Goal: Find specific page/section: Find specific page/section

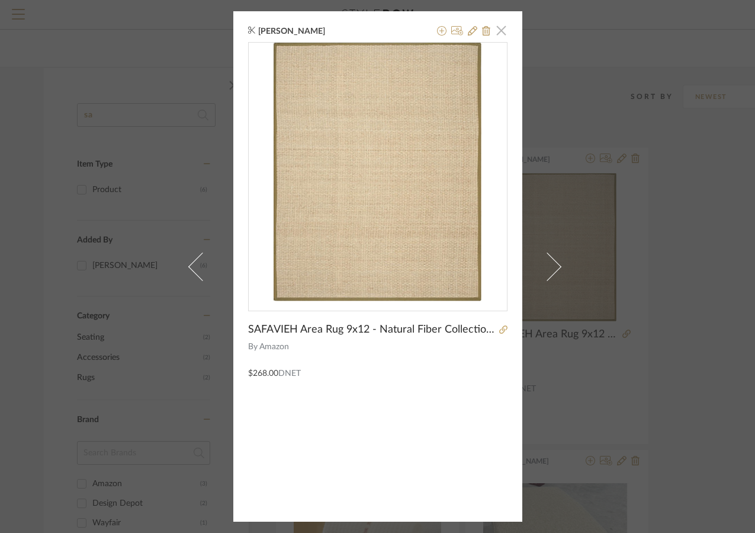
click at [496, 24] on span "button" at bounding box center [502, 30] width 24 height 24
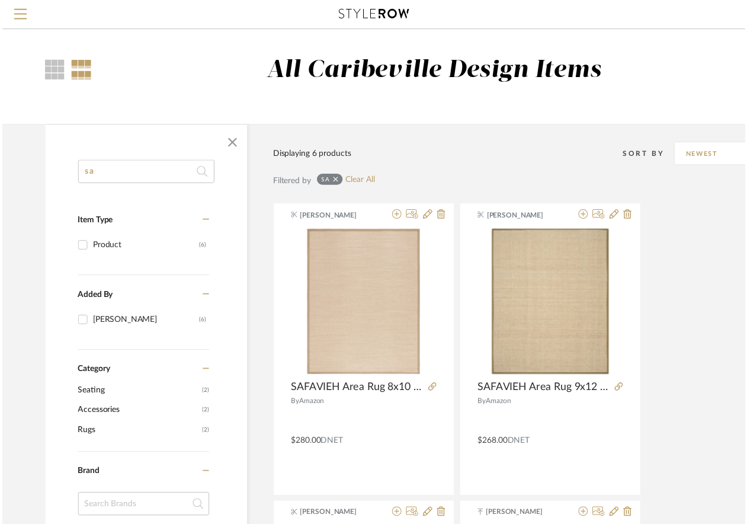
scroll to position [59, 0]
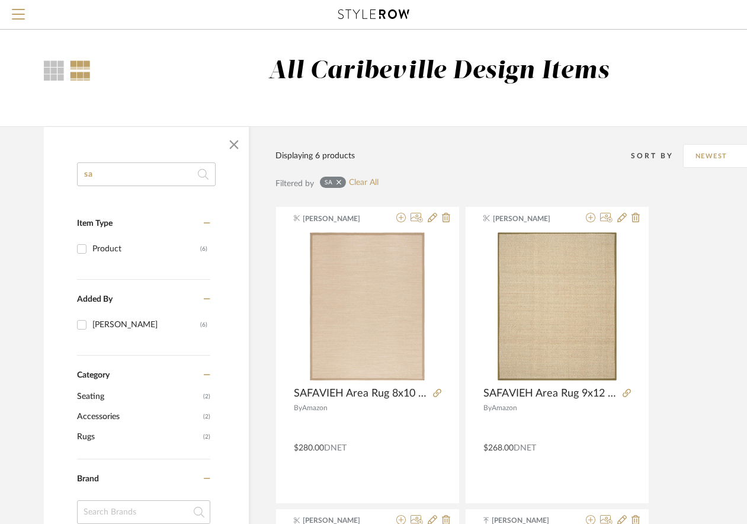
drag, startPoint x: 152, startPoint y: 178, endPoint x: 22, endPoint y: 180, distance: 129.8
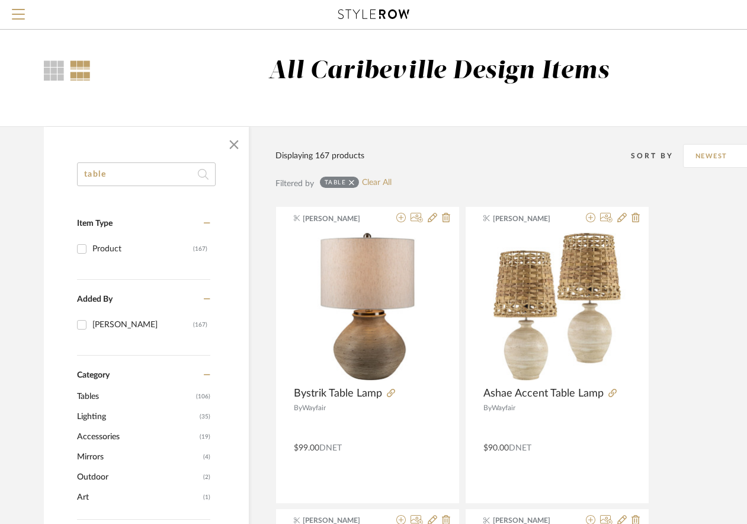
click at [193, 170] on input "table" at bounding box center [146, 174] width 139 height 24
type input "t"
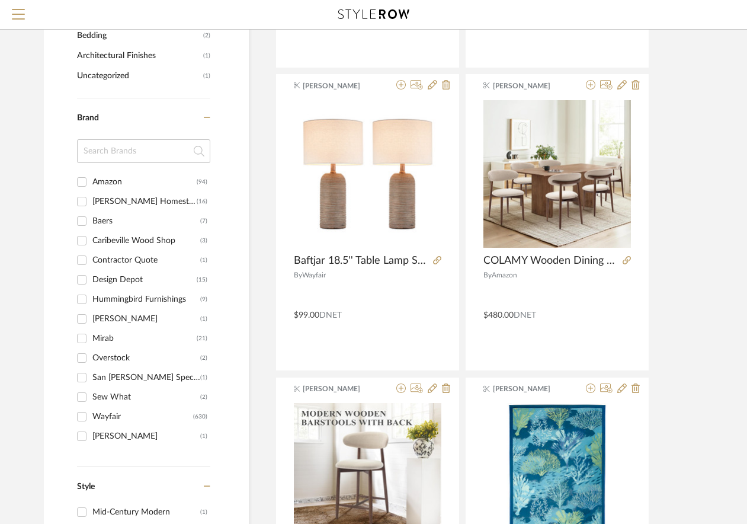
scroll to position [711, 0]
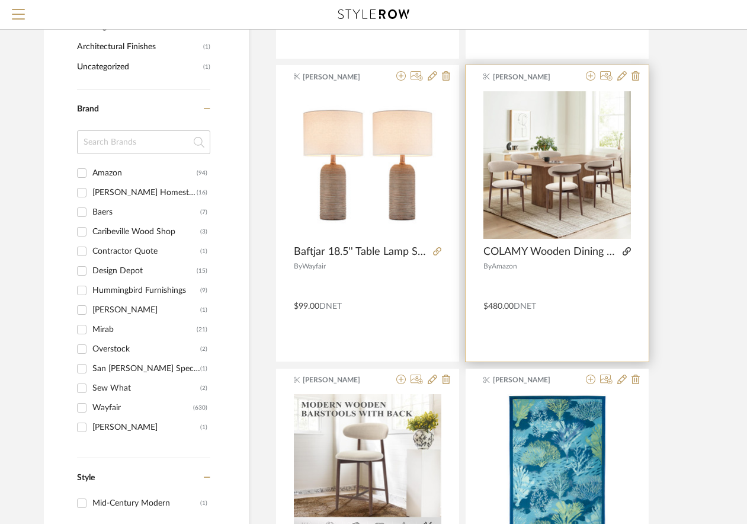
click at [627, 251] on icon at bounding box center [627, 251] width 8 height 8
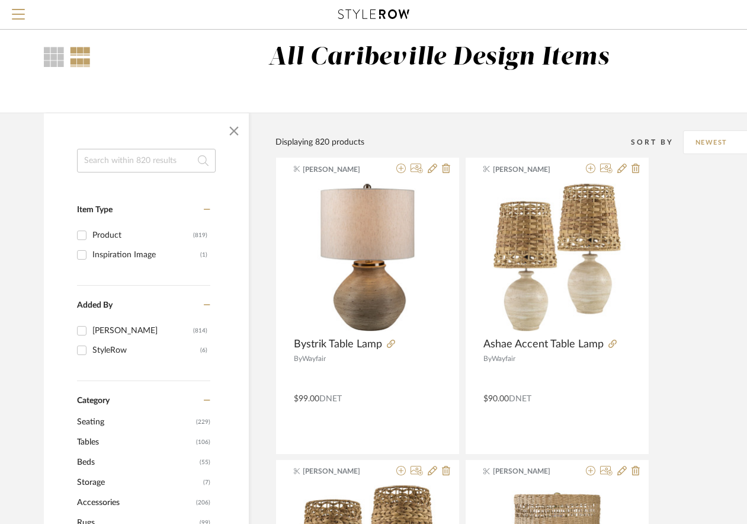
scroll to position [0, 0]
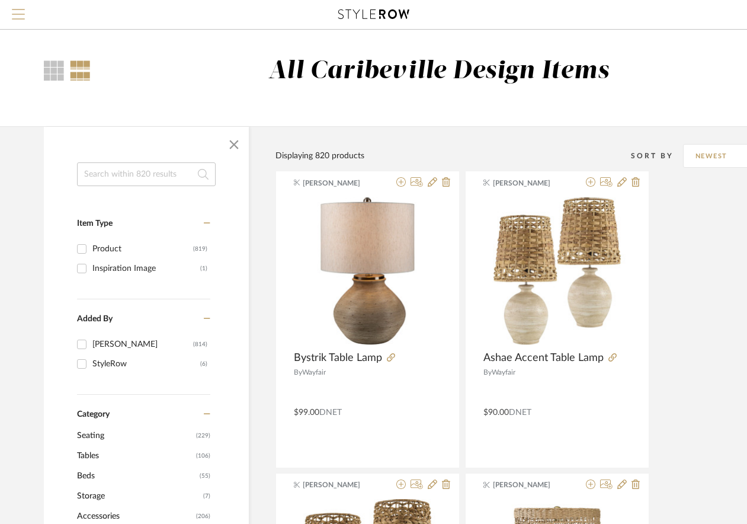
click at [20, 17] on span "Menu" at bounding box center [18, 18] width 13 height 18
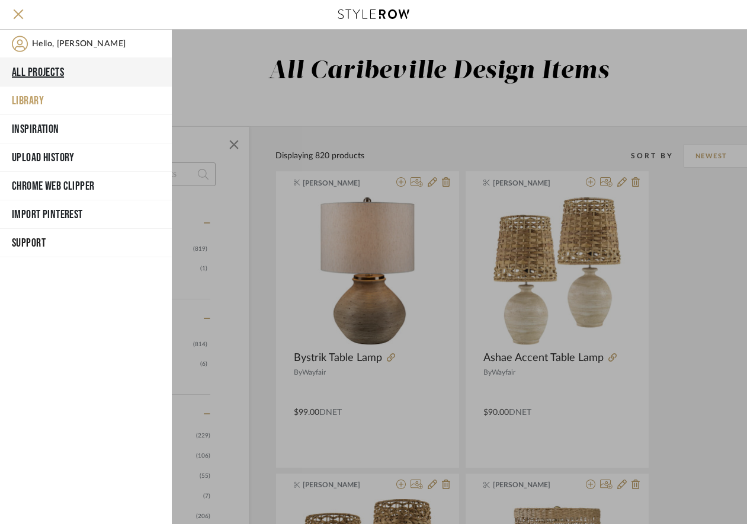
click at [52, 66] on button "All Projects" at bounding box center [86, 72] width 172 height 28
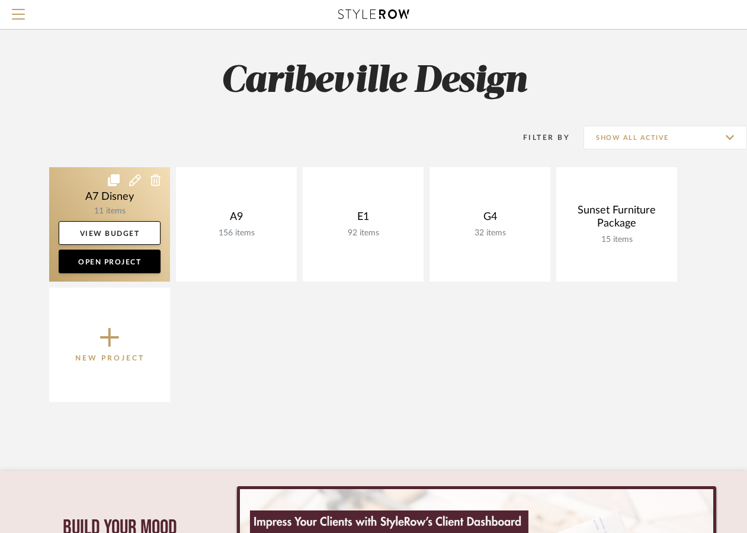
click at [119, 205] on link at bounding box center [109, 224] width 121 height 114
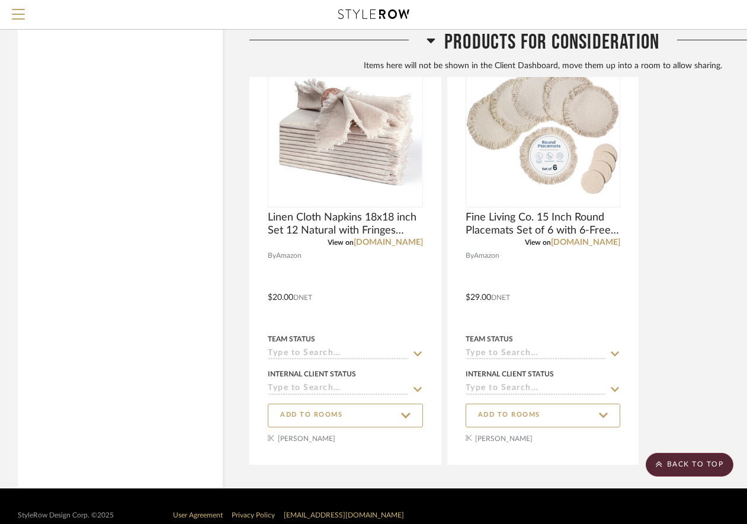
scroll to position [1821, 0]
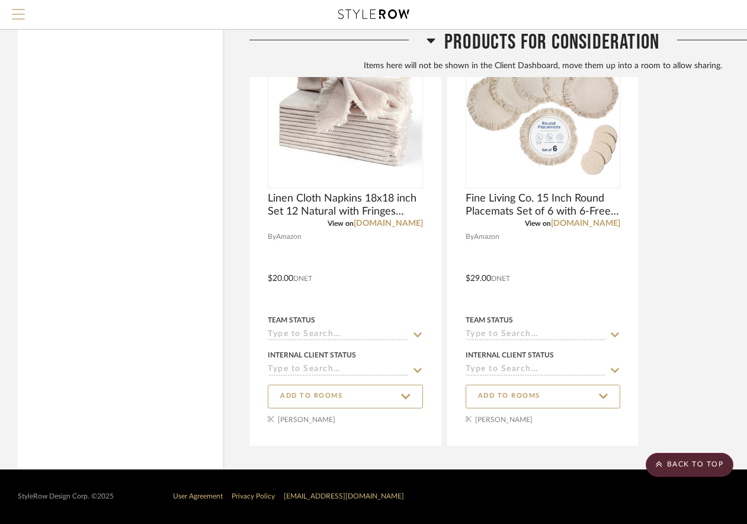
click at [29, 18] on button "Menu" at bounding box center [18, 14] width 37 height 29
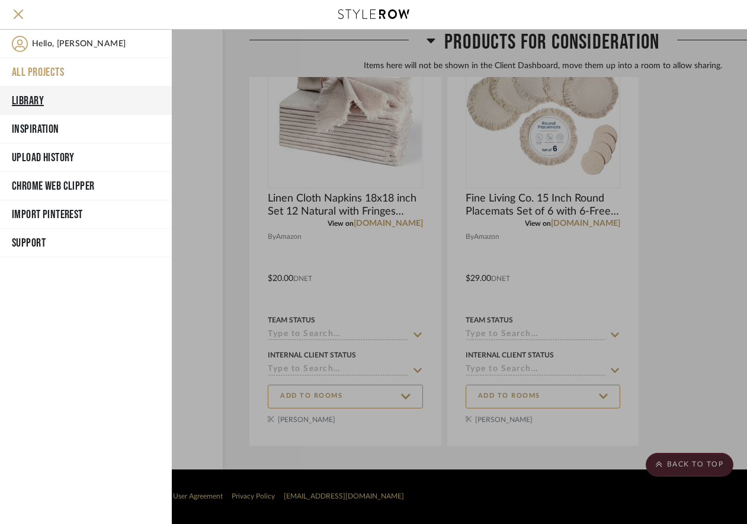
click at [40, 105] on button "Library" at bounding box center [86, 101] width 172 height 28
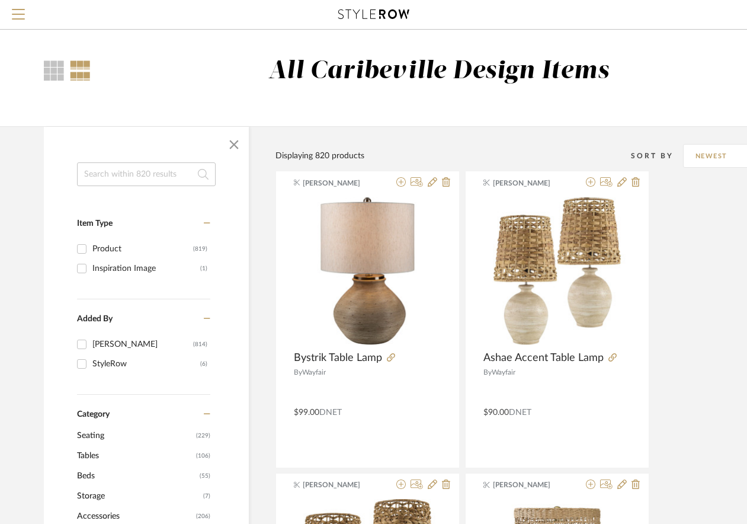
click at [145, 177] on input at bounding box center [146, 174] width 139 height 24
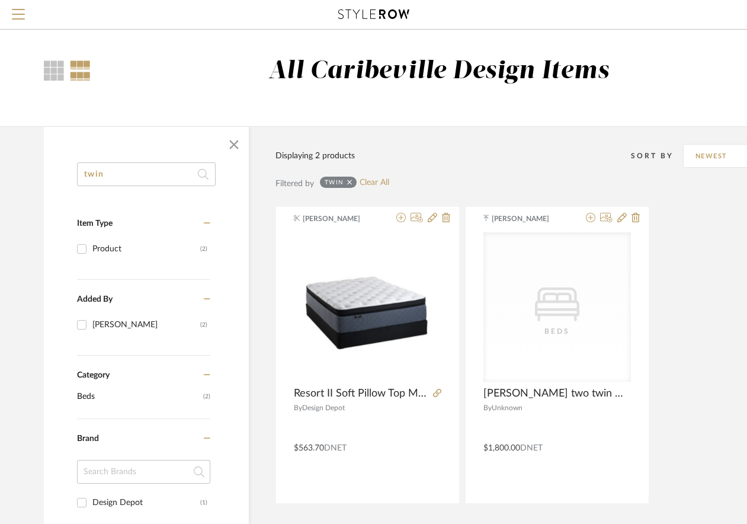
type input "twin"
click at [450, 130] on div "Displaying 2 products Sort By Newest" at bounding box center [544, 148] width 536 height 44
drag, startPoint x: 142, startPoint y: 173, endPoint x: 7, endPoint y: 176, distance: 134.5
click at [7, 176] on library-search-items "twin Item Type Product (2) Added By Brianne Leiva (2) Category Beds (2) Brand D…" at bounding box center [426, 477] width 853 height 702
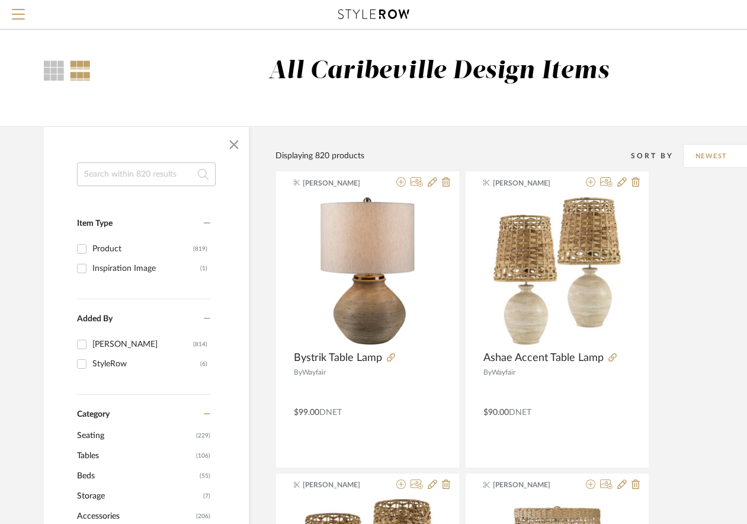
click at [173, 172] on input at bounding box center [146, 174] width 139 height 24
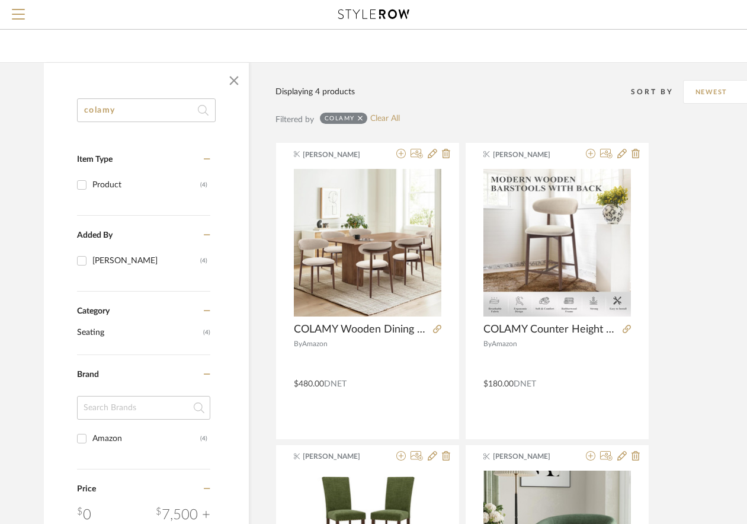
scroll to position [59, 0]
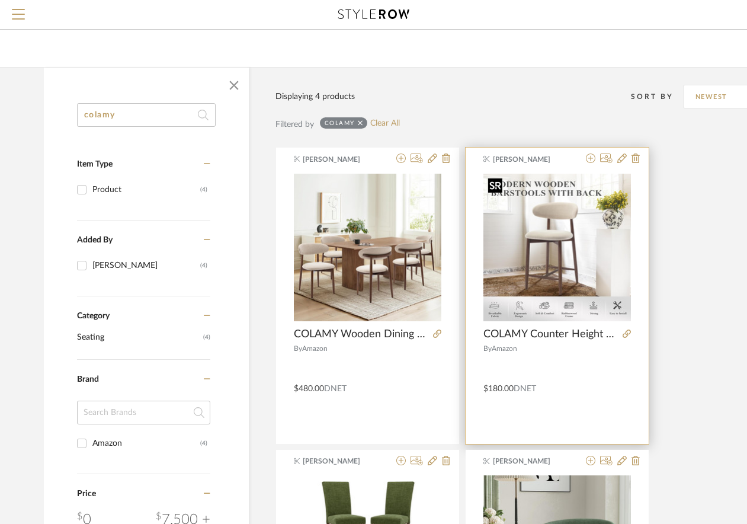
type input "colamy"
click at [576, 248] on div at bounding box center [558, 326] width 148 height 306
click at [626, 331] on icon at bounding box center [627, 333] width 8 height 8
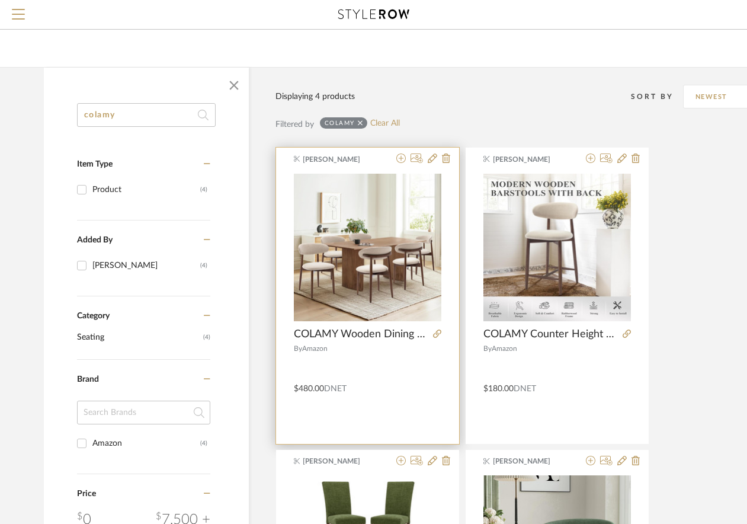
click at [432, 334] on div at bounding box center [434, 334] width 13 height 13
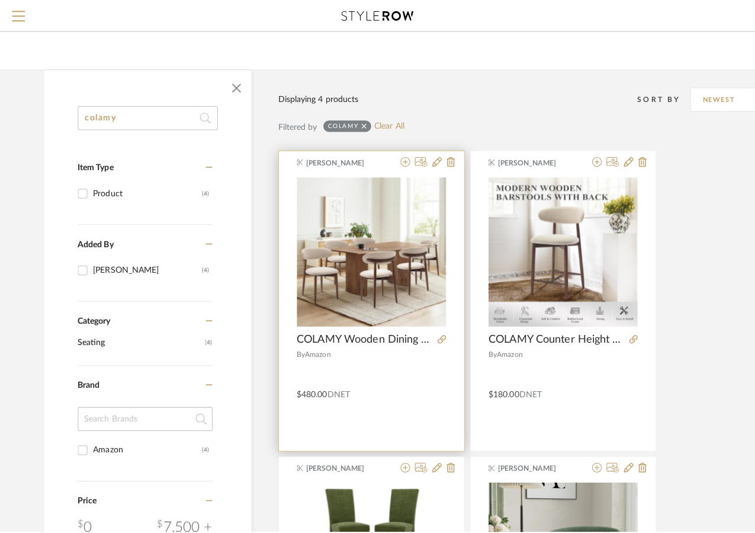
scroll to position [0, 0]
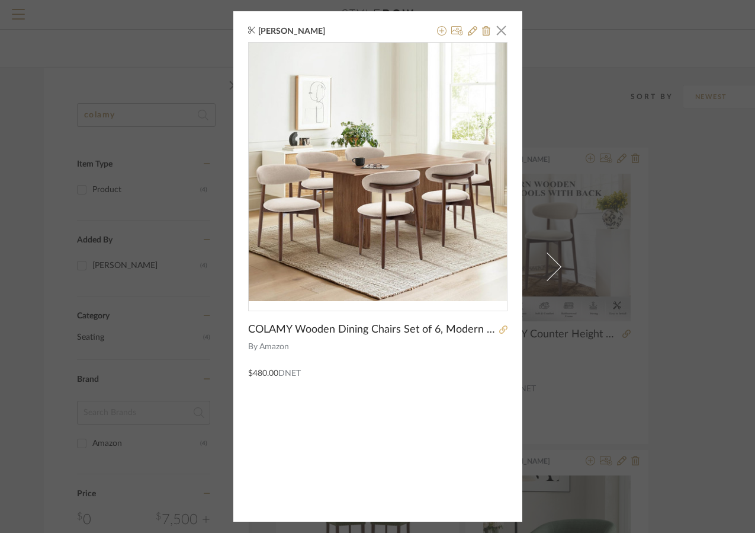
click at [501, 325] on icon at bounding box center [504, 329] width 8 height 8
